Goal: Information Seeking & Learning: Learn about a topic

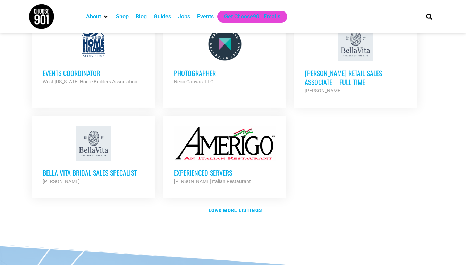
scroll to position [812, 0]
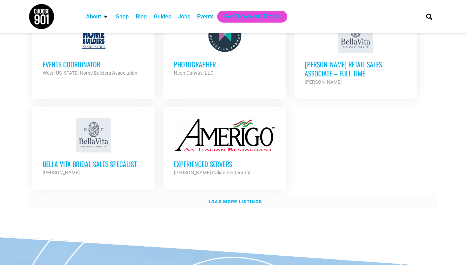
click at [233, 199] on strong "Load more listings" at bounding box center [234, 201] width 53 height 5
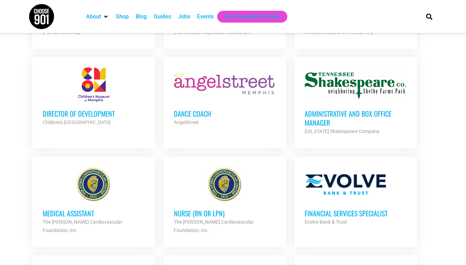
scroll to position [952, 0]
click at [317, 109] on h3 "Administrative and Box Office Manager" at bounding box center [356, 118] width 102 height 18
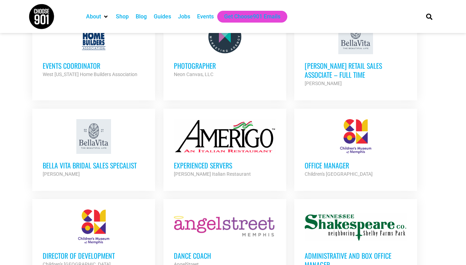
scroll to position [810, 0]
click at [327, 161] on h3 "Office Manager" at bounding box center [356, 165] width 102 height 9
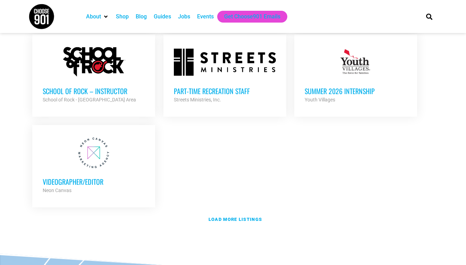
scroll to position [1464, 0]
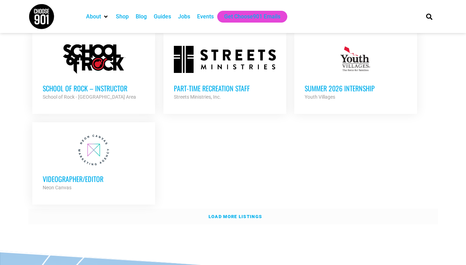
click at [248, 214] on strong "Load more listings" at bounding box center [234, 216] width 53 height 5
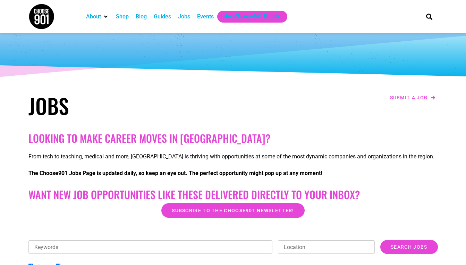
scroll to position [12, 0]
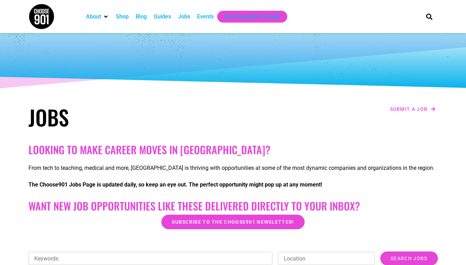
click at [184, 17] on div "Jobs" at bounding box center [184, 16] width 12 height 8
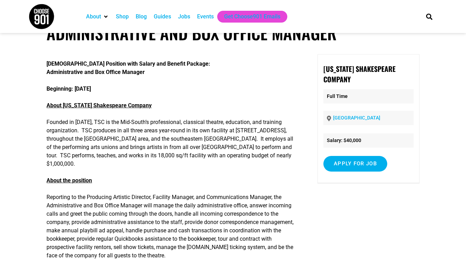
scroll to position [0, 0]
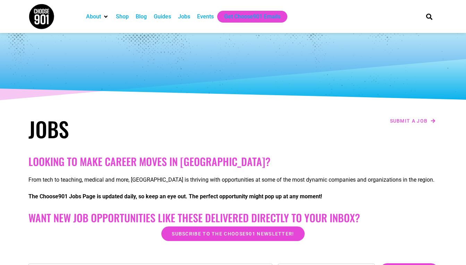
click at [207, 19] on div "Events" at bounding box center [205, 16] width 17 height 8
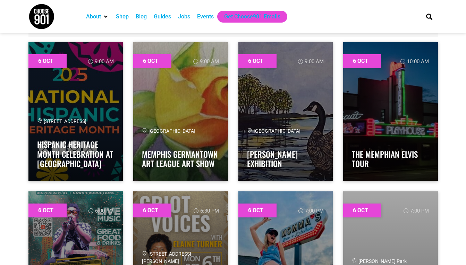
scroll to position [235, 0]
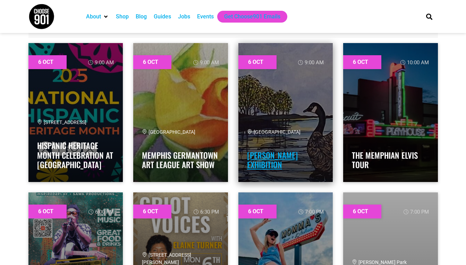
click at [284, 159] on link "[PERSON_NAME] Exhibition" at bounding box center [272, 160] width 51 height 22
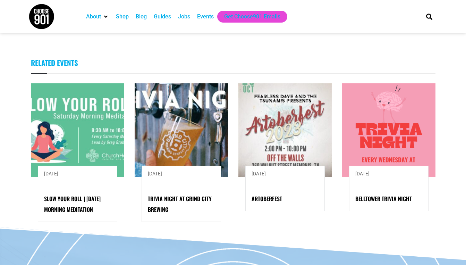
scroll to position [544, 0]
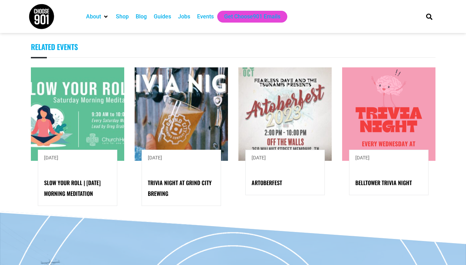
click at [205, 14] on div "Events" at bounding box center [205, 16] width 17 height 8
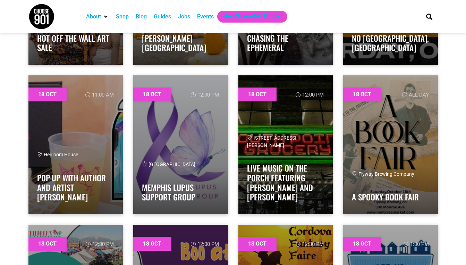
scroll to position [10792, 0]
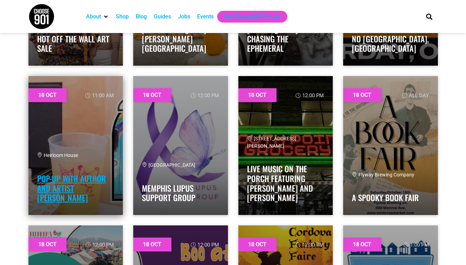
click at [49, 185] on link "Pop-Up with Author and Artist [PERSON_NAME]" at bounding box center [71, 187] width 69 height 31
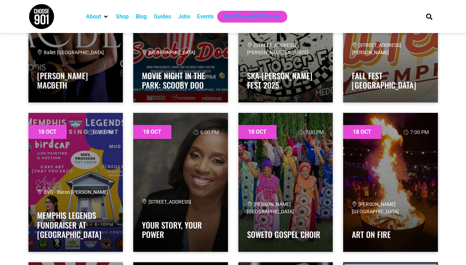
scroll to position [11206, 0]
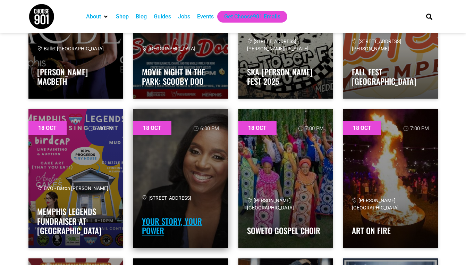
click at [177, 215] on link "Your Story, Your Power" at bounding box center [172, 226] width 60 height 22
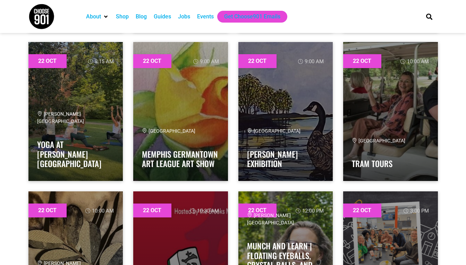
scroll to position [12918, 0]
